Goal: Check status: Check status

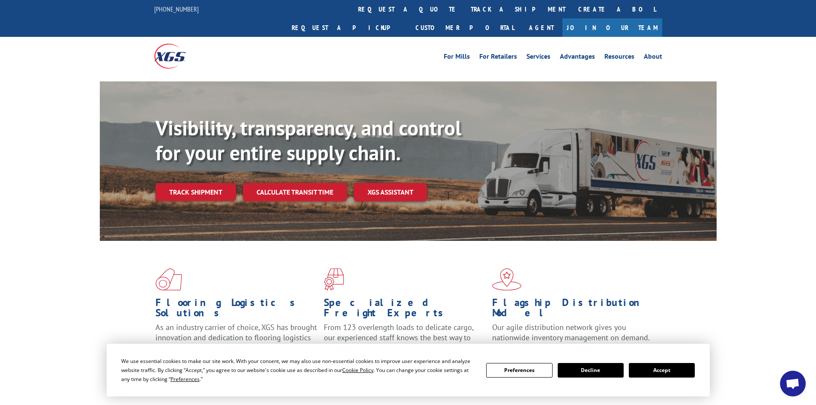
click at [666, 368] on button "Accept" at bounding box center [662, 370] width 66 height 15
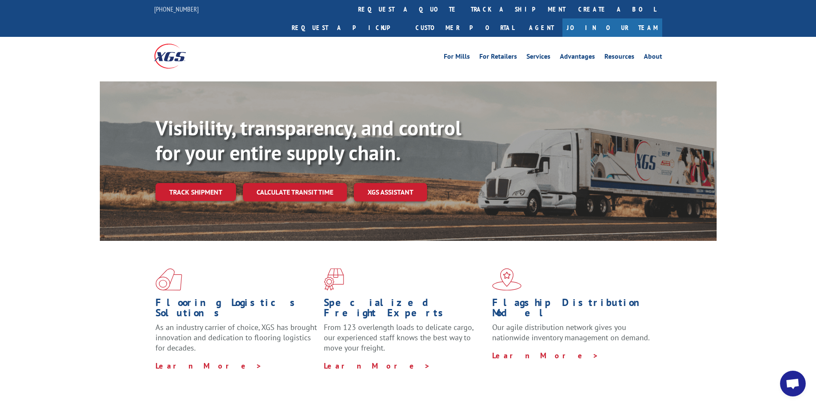
drag, startPoint x: 184, startPoint y: 168, endPoint x: 182, endPoint y: 177, distance: 9.3
click at [185, 183] on link "Track shipment" at bounding box center [196, 192] width 81 height 18
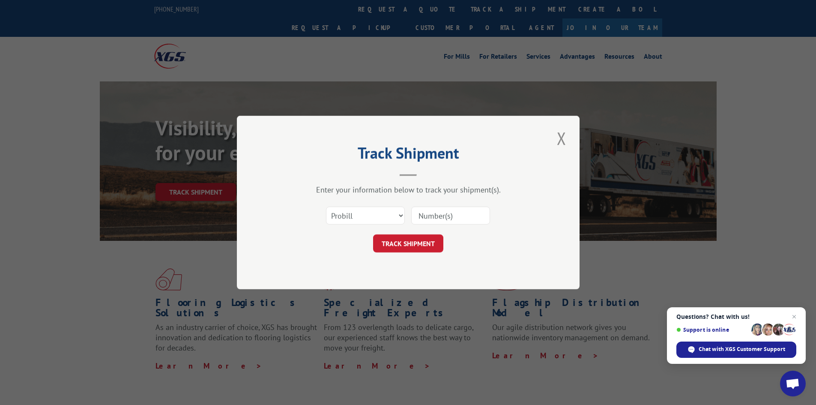
drag, startPoint x: 458, startPoint y: 209, endPoint x: 452, endPoint y: 215, distance: 8.2
click at [454, 213] on input at bounding box center [450, 216] width 79 height 18
paste input "5949926"
type input "5949926"
click at [411, 240] on button "TRACK SHIPMENT" at bounding box center [408, 243] width 70 height 18
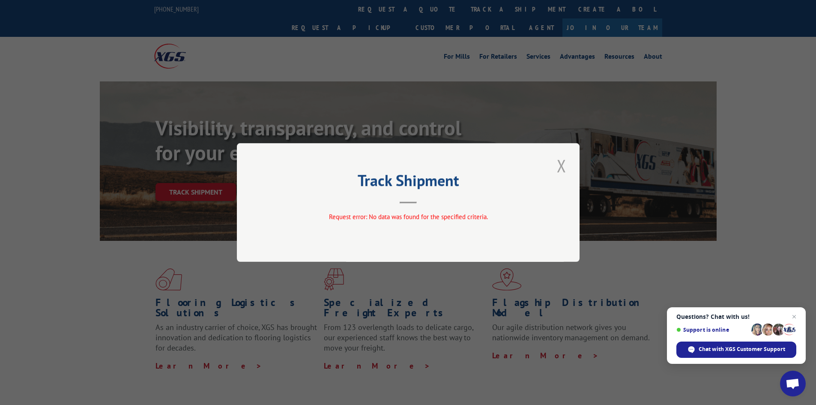
click at [560, 163] on button "Close modal" at bounding box center [562, 166] width 15 height 24
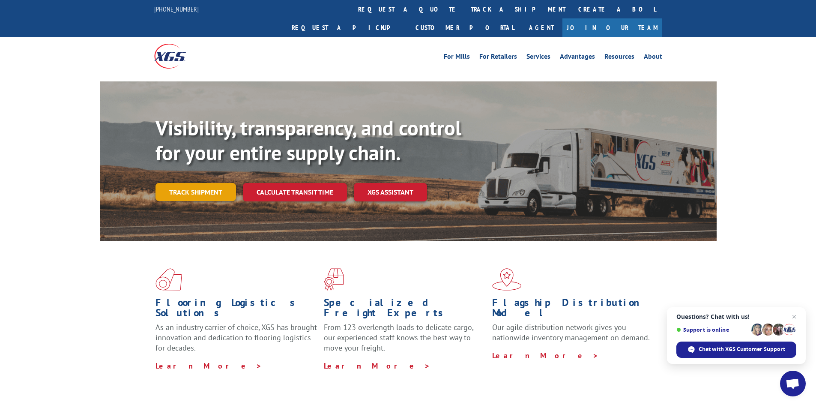
click at [176, 183] on link "Track shipment" at bounding box center [196, 192] width 81 height 18
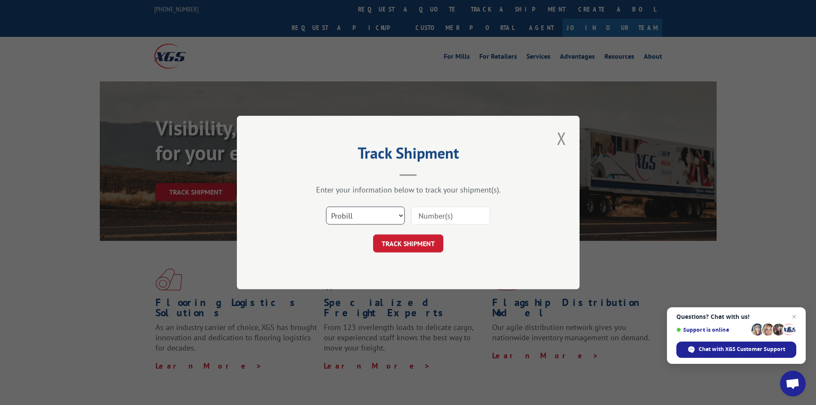
drag, startPoint x: 345, startPoint y: 215, endPoint x: 348, endPoint y: 211, distance: 4.6
click at [347, 213] on select "Select category... Probill BOL PO" at bounding box center [365, 216] width 79 height 18
select select "bol"
click at [326, 207] on select "Select category... Probill BOL PO" at bounding box center [365, 216] width 79 height 18
click at [428, 216] on input at bounding box center [450, 216] width 79 height 18
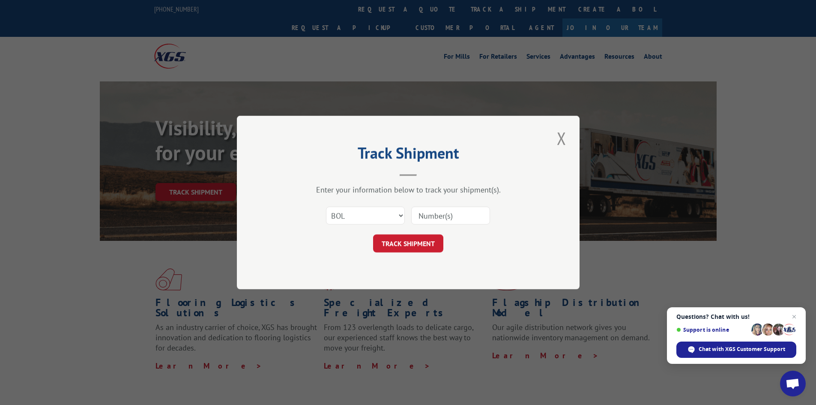
paste input "5949926"
type input "5949926"
click at [424, 243] on button "TRACK SHIPMENT" at bounding box center [408, 243] width 70 height 18
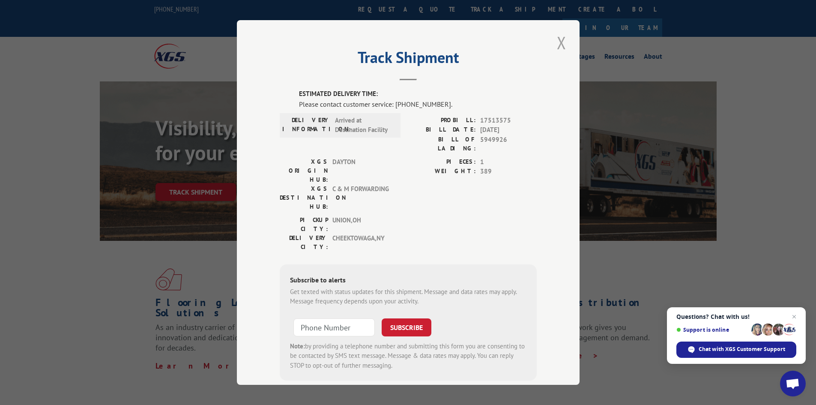
click at [561, 42] on button "Close modal" at bounding box center [562, 43] width 15 height 24
